Goal: Task Accomplishment & Management: Manage account settings

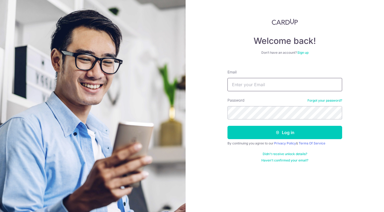
click at [250, 86] on input "Email" at bounding box center [284, 84] width 115 height 13
type input "chwansang@gmail.com"
click at [243, 133] on button "Log in" at bounding box center [284, 132] width 115 height 13
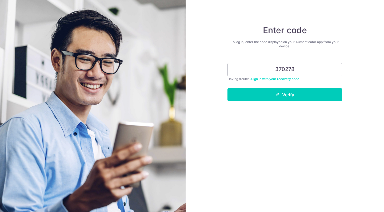
type input "370278"
click at [279, 99] on button "Verify" at bounding box center [284, 94] width 115 height 13
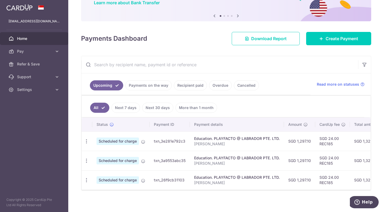
scroll to position [53, 0]
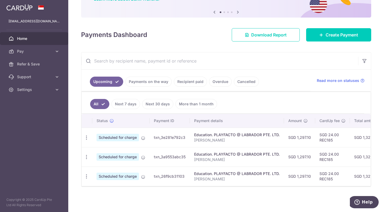
click at [87, 135] on icon "button" at bounding box center [87, 138] width 6 height 6
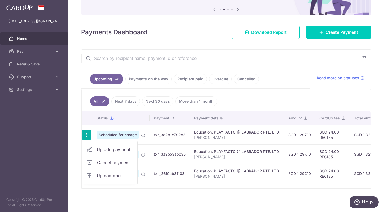
click at [101, 148] on span "Update payment" at bounding box center [115, 149] width 36 height 6
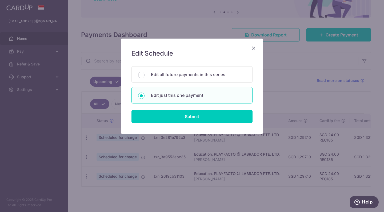
click at [174, 79] on div "Edit all future payments in this series" at bounding box center [191, 74] width 121 height 17
radio input "true"
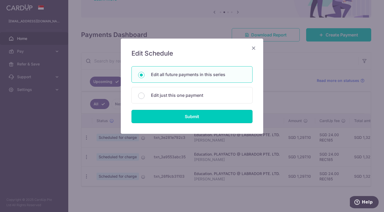
click at [187, 115] on input "Submit" at bounding box center [191, 116] width 121 height 13
radio input "true"
type input "1,297.10"
type input "Reanne Foo"
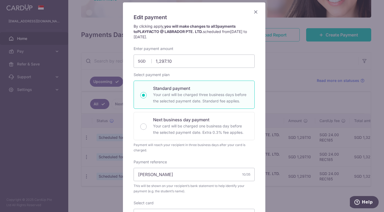
scroll to position [33, 0]
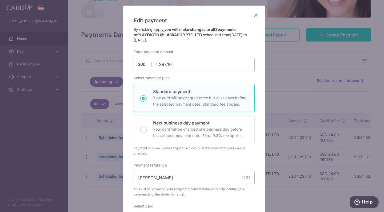
click at [254, 15] on icon "Close" at bounding box center [255, 15] width 6 height 7
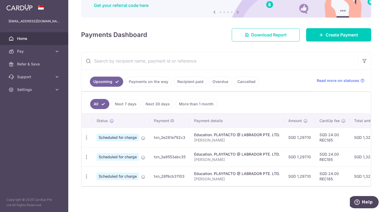
click at [88, 135] on icon "button" at bounding box center [87, 138] width 6 height 6
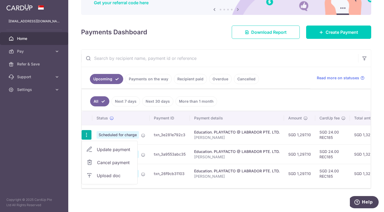
click at [118, 149] on span "Update payment" at bounding box center [115, 149] width 36 height 6
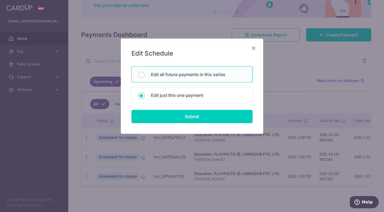
click at [173, 75] on p "Edit all future payments in this series" at bounding box center [198, 74] width 95 height 6
click at [144, 75] on input "Edit all future payments in this series" at bounding box center [141, 75] width 6 height 6
click at [170, 94] on p "Edit just this one payment" at bounding box center [198, 95] width 95 height 6
click at [144, 94] on input "Edit just this one payment" at bounding box center [141, 96] width 6 height 6
radio input "false"
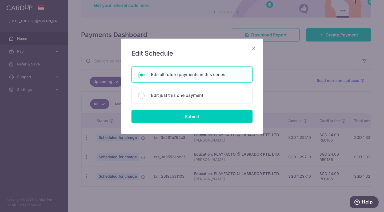
radio input "true"
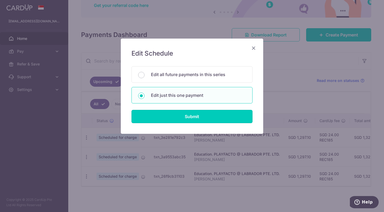
click at [176, 116] on input "Submit" at bounding box center [191, 116] width 121 height 13
radio input "true"
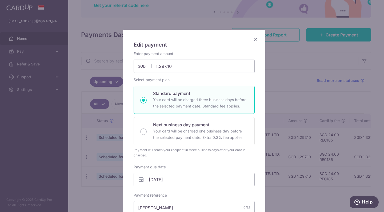
scroll to position [53, 0]
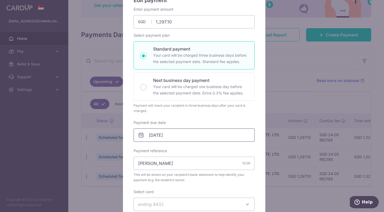
click at [146, 135] on input "24/10/2025" at bounding box center [193, 135] width 121 height 13
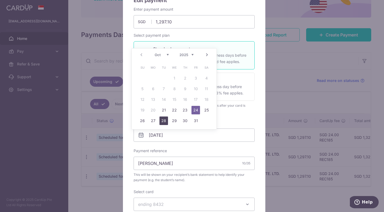
click at [167, 120] on link "28" at bounding box center [163, 121] width 9 height 9
type input "28/10/2025"
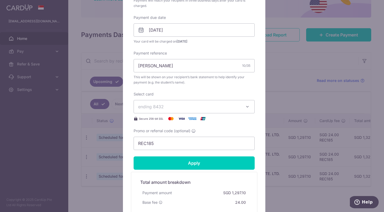
scroll to position [186, 0]
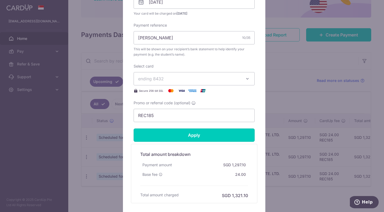
click at [197, 134] on input "Apply" at bounding box center [193, 135] width 121 height 13
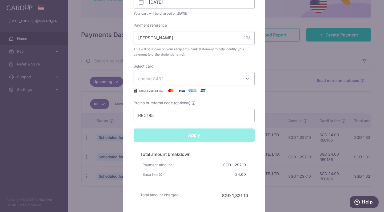
type input "Successfully Applied"
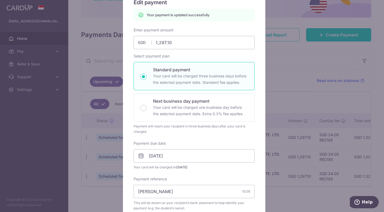
scroll to position [0, 0]
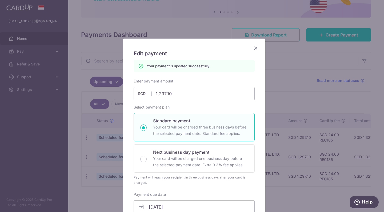
click at [253, 46] on icon "Close" at bounding box center [255, 48] width 6 height 7
